Goal: Task Accomplishment & Management: Use online tool/utility

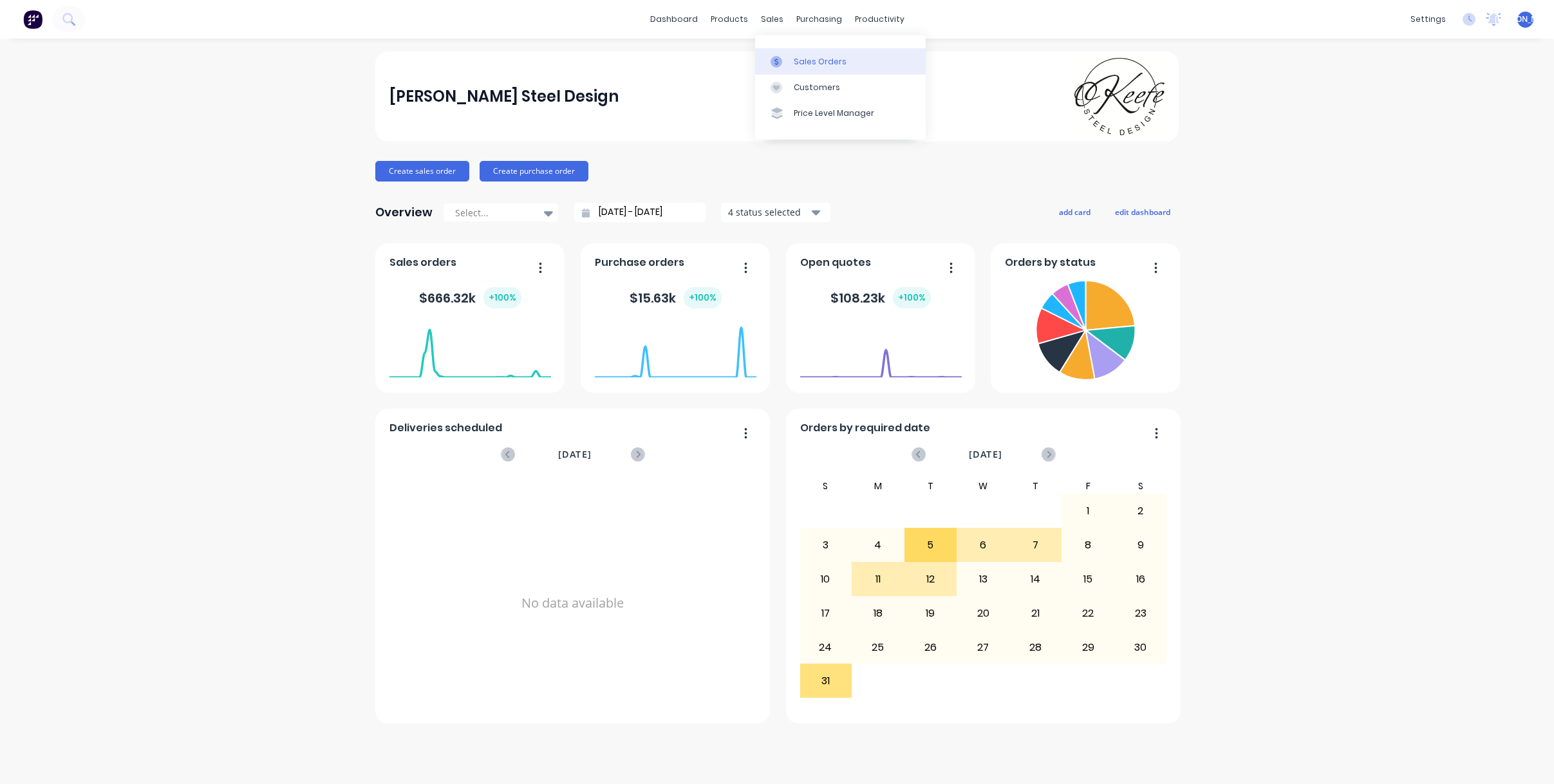
click at [810, 59] on div "Sales Orders" at bounding box center [820, 62] width 53 height 12
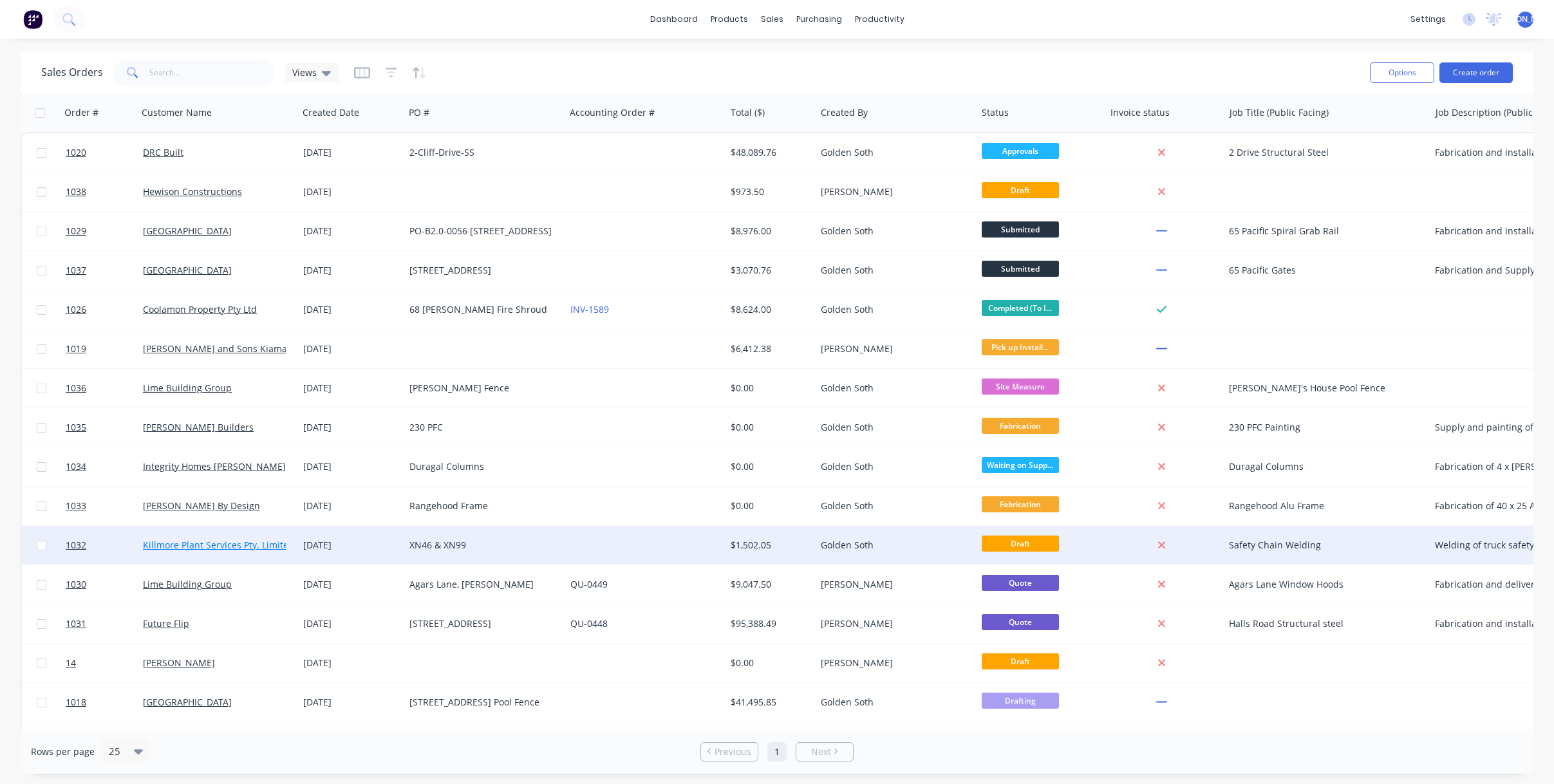
click at [243, 546] on link "Killmore Plant Services Pty. Limited" at bounding box center [218, 545] width 151 height 12
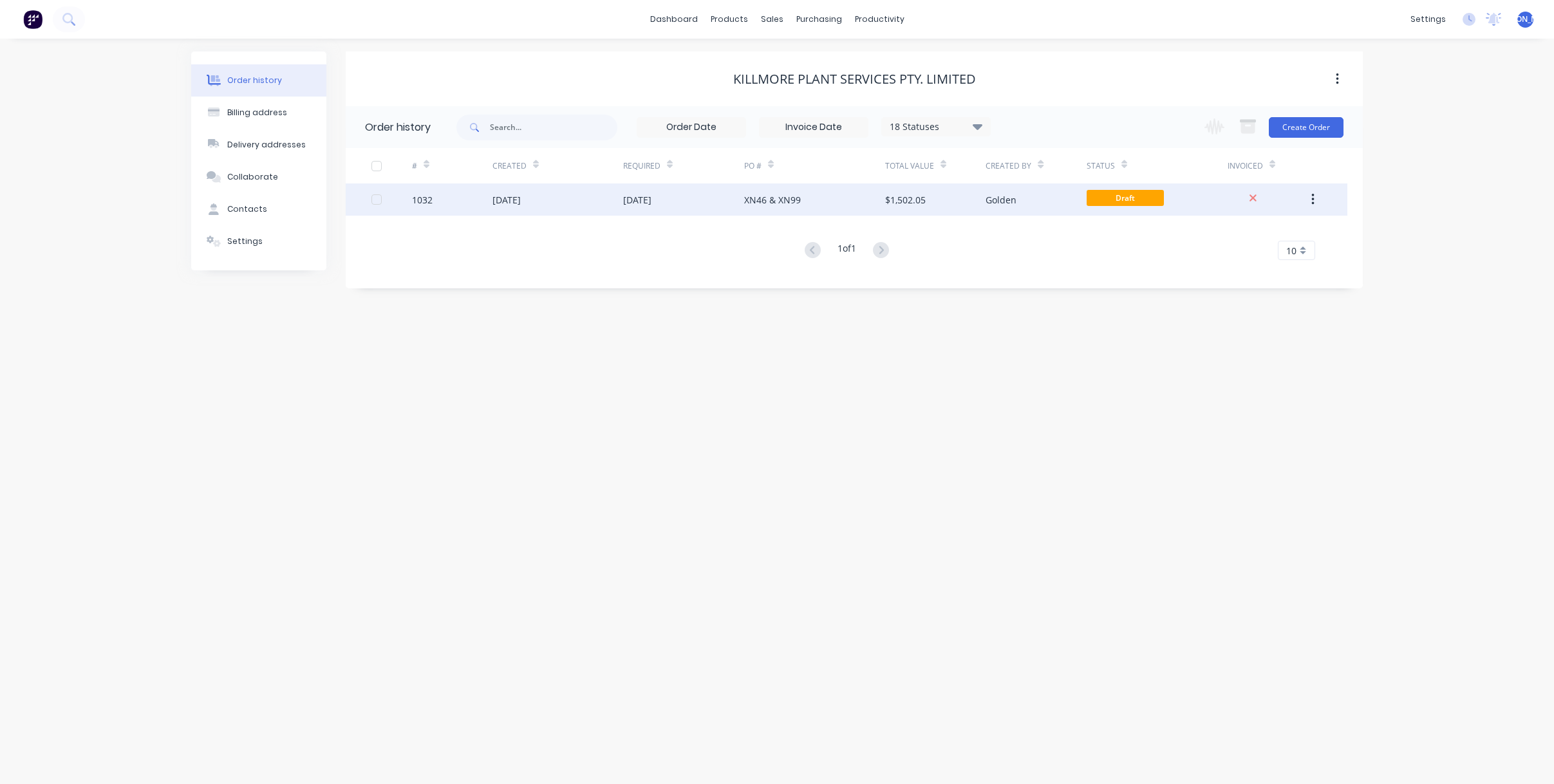
click at [673, 208] on div "[DATE]" at bounding box center [684, 200] width 121 height 32
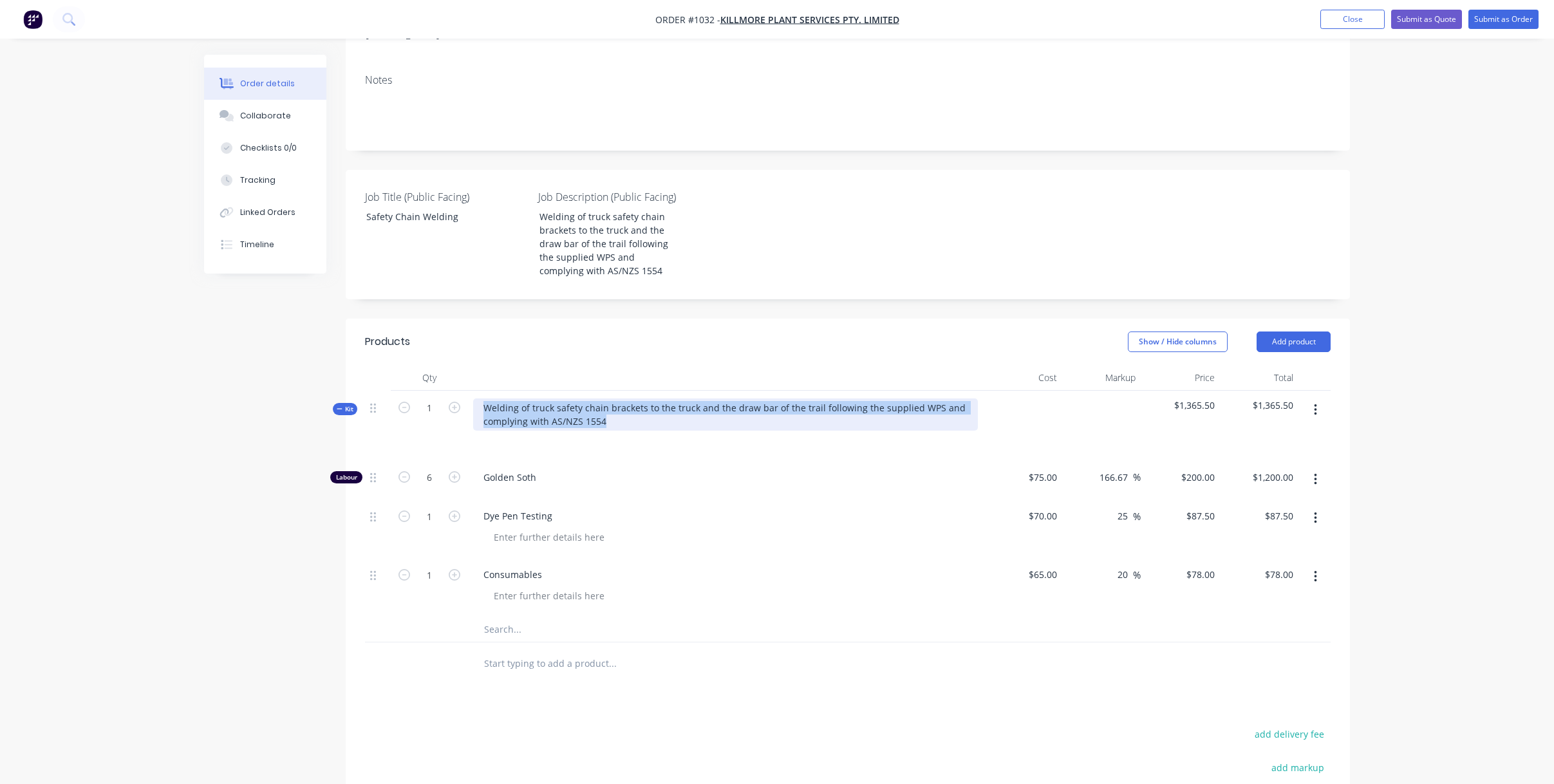
scroll to position [192, 0]
drag, startPoint x: 610, startPoint y: 418, endPoint x: 467, endPoint y: 410, distance: 143.2
click at [465, 410] on div "Kit 1 Welding of truck safety chain brackets to the truck and the draw bar of t…" at bounding box center [848, 424] width 966 height 70
copy div "Welding of truck safety chain brackets to the truck and the draw bar of the tra…"
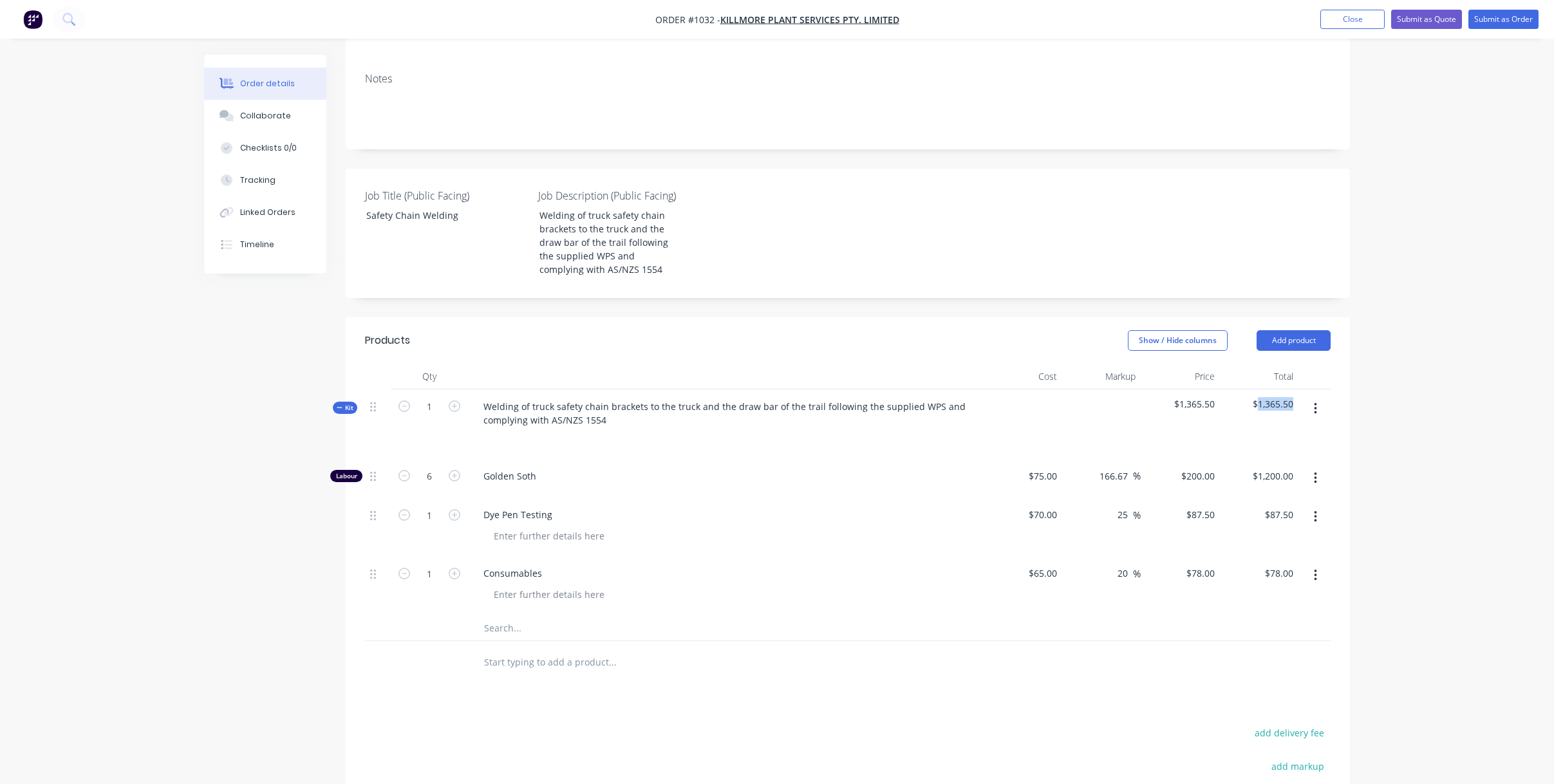
drag, startPoint x: 1292, startPoint y: 405, endPoint x: 1260, endPoint y: 406, distance: 32.0
click at [1258, 407] on span "$1,365.50" at bounding box center [1259, 404] width 69 height 14
copy span "1,365.50"
drag, startPoint x: 543, startPoint y: 520, endPoint x: 488, endPoint y: 518, distance: 55.0
click at [485, 519] on div "Dye Pen Testing" at bounding box center [518, 514] width 89 height 19
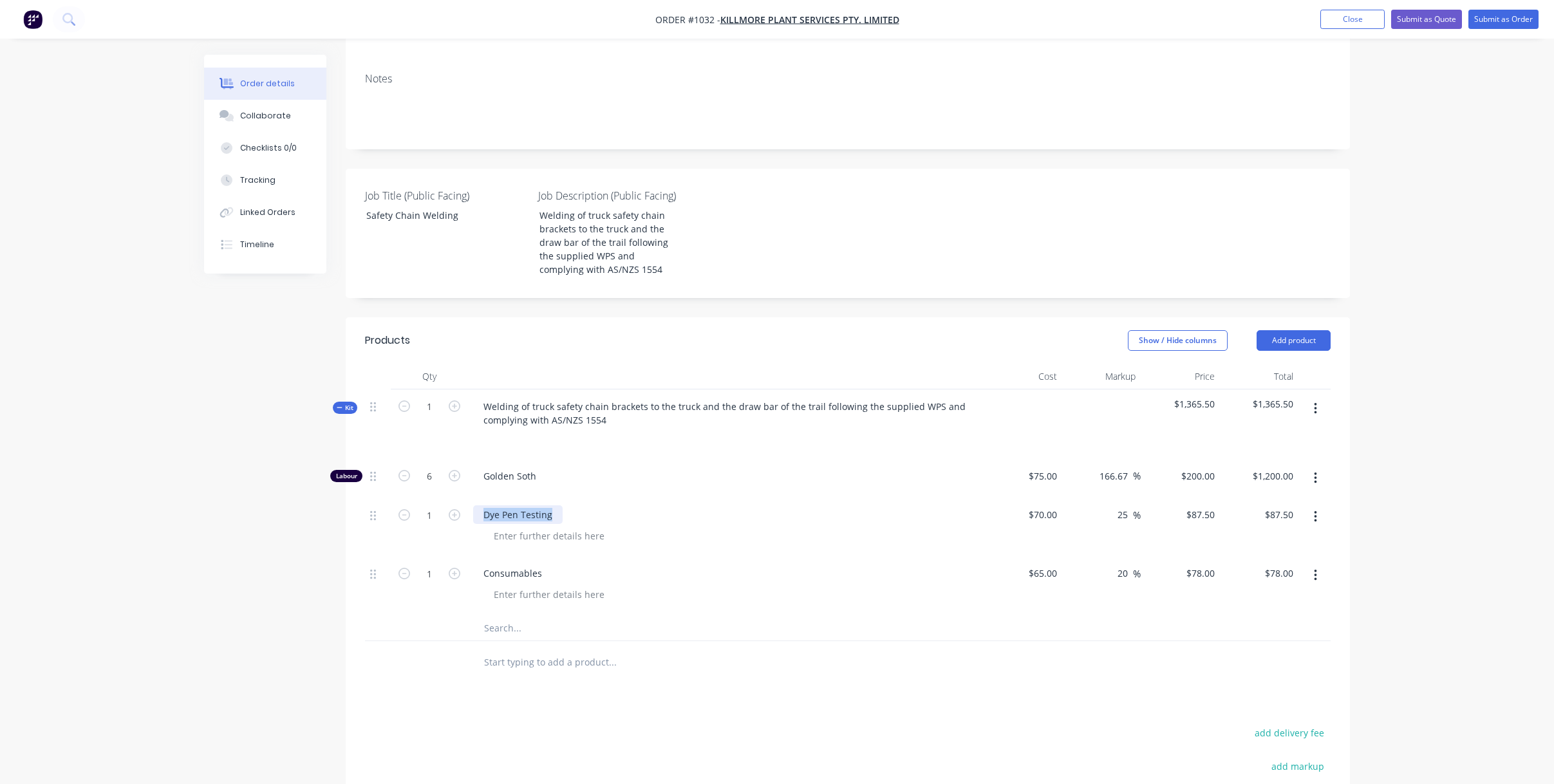
copy div "Dye Pen Testing"
drag, startPoint x: 856, startPoint y: 698, endPoint x: 932, endPoint y: 696, distance: 76.0
click at [856, 698] on div "Products Show / Hide columns Add product Qty Cost Markup Price Total Kit 1 Weld…" at bounding box center [848, 655] width 1004 height 675
click at [1295, 514] on input "87.50" at bounding box center [1284, 514] width 30 height 19
type input "$87.50"
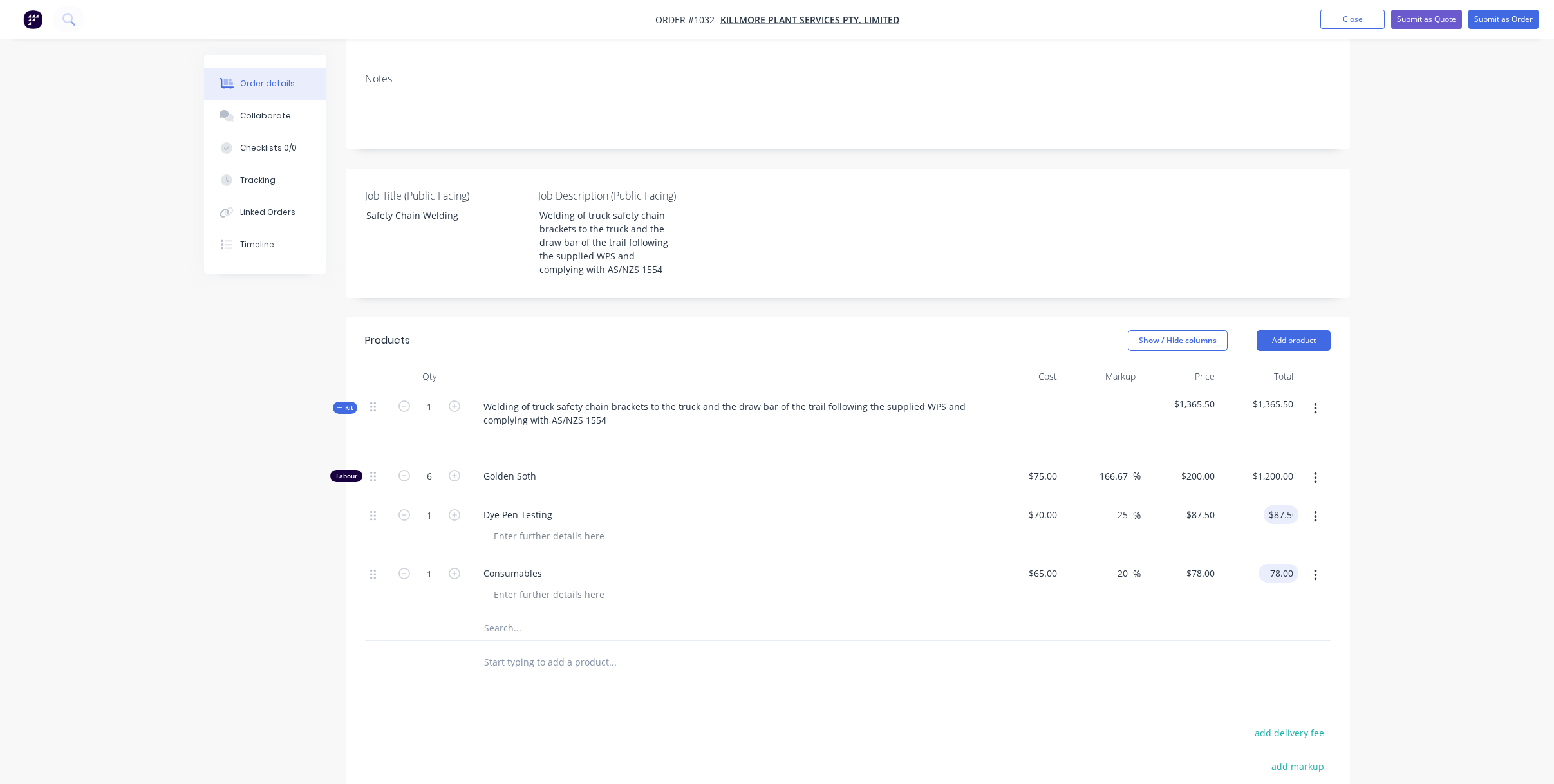
click at [1287, 571] on input "78.00" at bounding box center [1281, 573] width 35 height 19
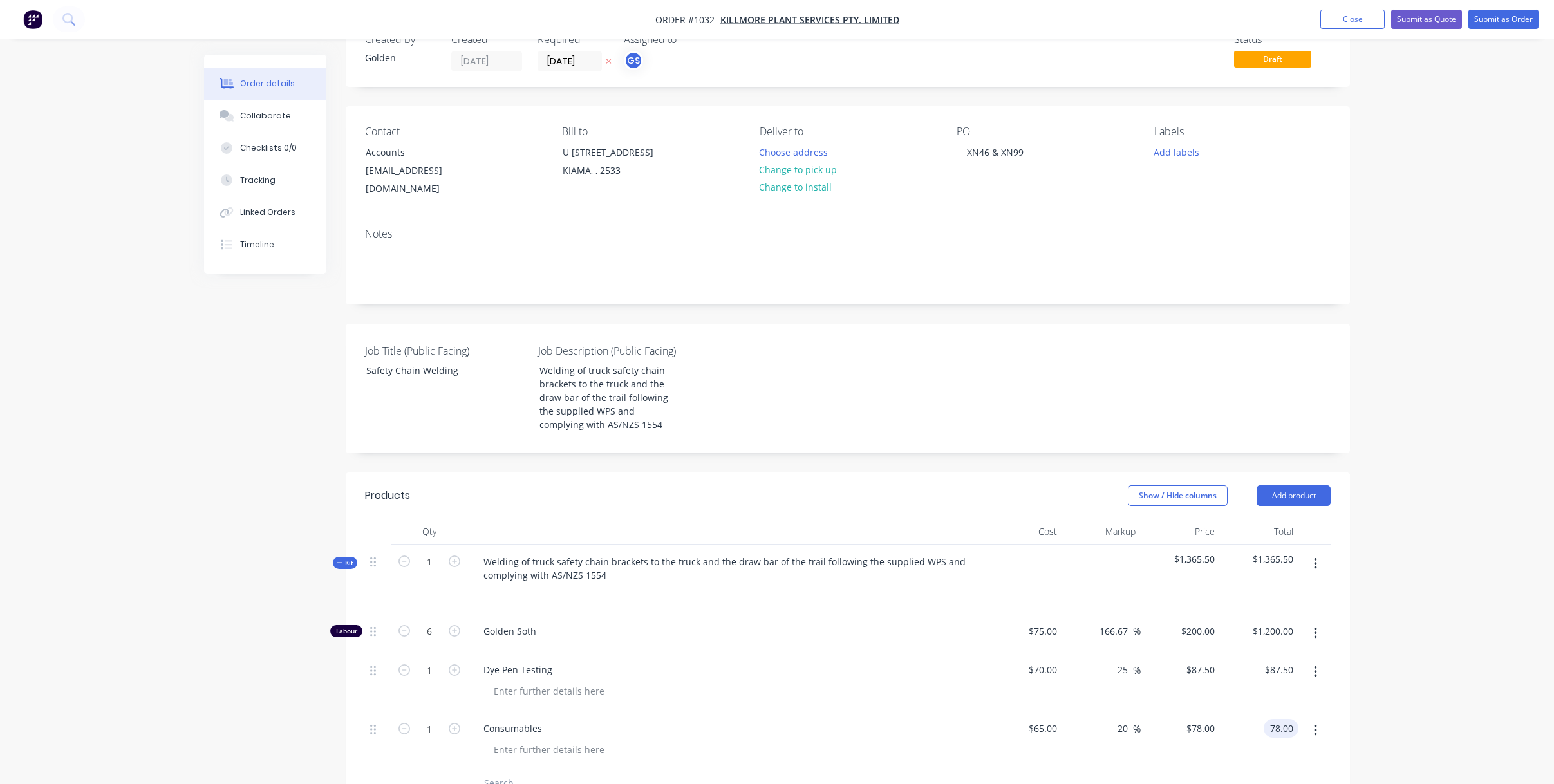
scroll to position [21, 0]
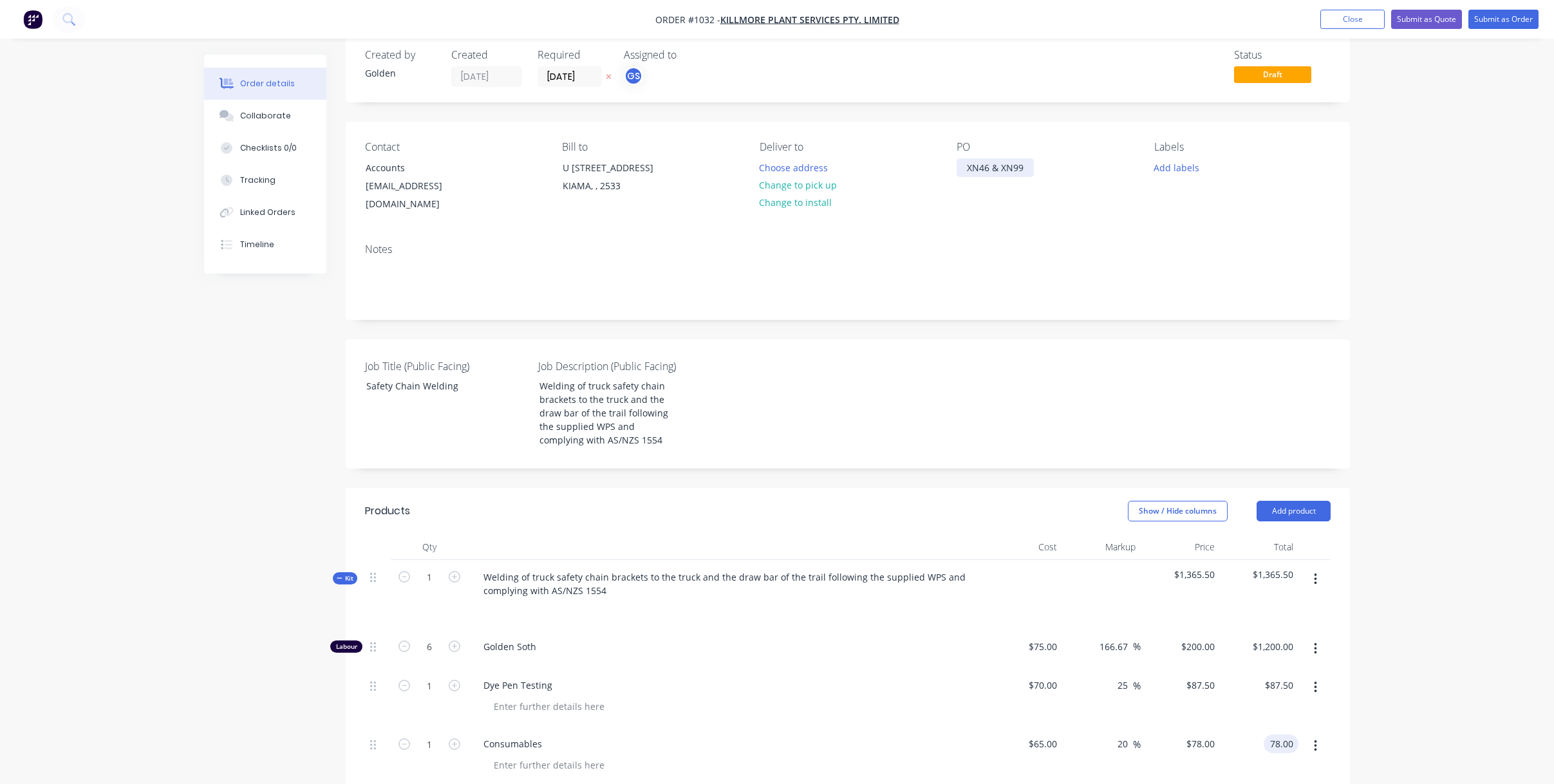
type input "$78.00"
drag, startPoint x: 1022, startPoint y: 170, endPoint x: 993, endPoint y: 169, distance: 29.0
click at [968, 168] on div "XN46 & XN99" at bounding box center [995, 167] width 77 height 19
copy div "XN46 & XN99"
